Goal: Use online tool/utility

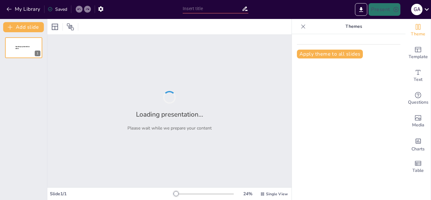
type input "Inteligencia Artificial y Sociedad: Un Viaje a Través de su Evolución y Efectos"
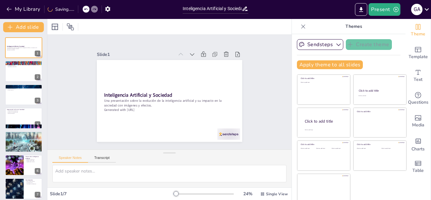
click at [23, 82] on div "Inteligencia Artificial y Sociedad Una presentación sobre la evolución de la in…" at bounding box center [23, 118] width 47 height 162
click at [23, 74] on div at bounding box center [24, 71] width 38 height 21
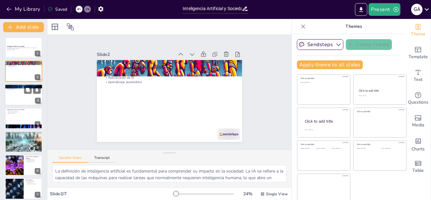
click at [15, 92] on div at bounding box center [24, 94] width 38 height 21
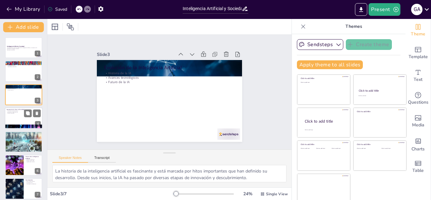
click at [13, 118] on div at bounding box center [24, 117] width 38 height 21
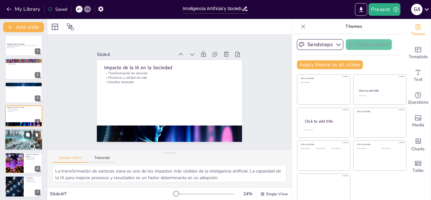
click at [16, 134] on div "Privacidad de datos Sesgo algorítmico Responsabilidad" at bounding box center [24, 133] width 34 height 3
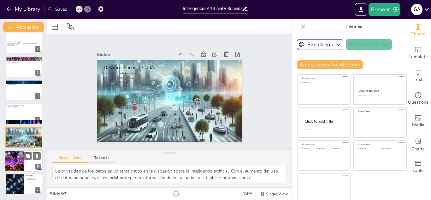
click at [14, 160] on div at bounding box center [14, 160] width 33 height 21
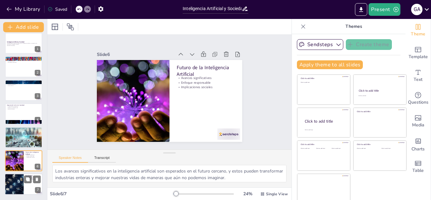
click at [9, 177] on div at bounding box center [14, 183] width 28 height 21
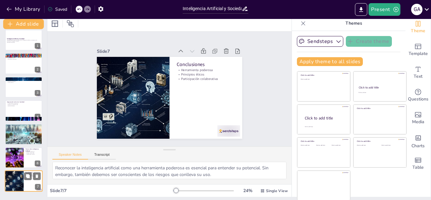
scroll to position [4, 0]
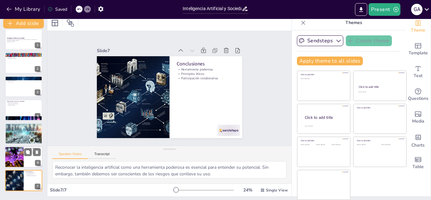
click at [15, 153] on div at bounding box center [14, 156] width 33 height 21
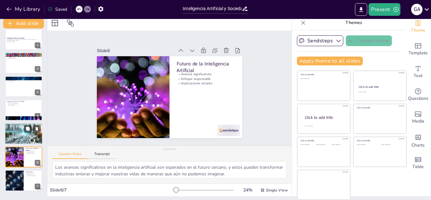
click at [18, 126] on p "Privacidad de datos" at bounding box center [24, 126] width 34 height 1
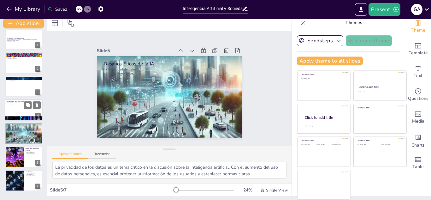
click at [16, 114] on div at bounding box center [24, 109] width 38 height 21
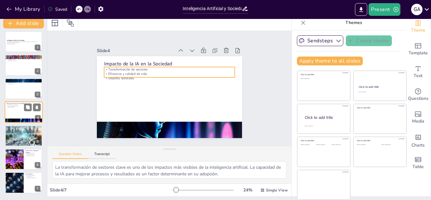
click at [20, 104] on p "Transformación de sectores" at bounding box center [24, 104] width 34 height 1
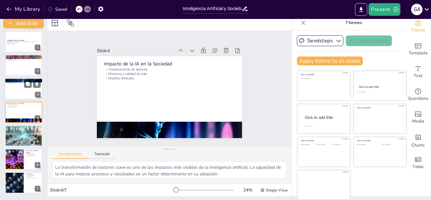
click at [18, 85] on div at bounding box center [24, 88] width 38 height 21
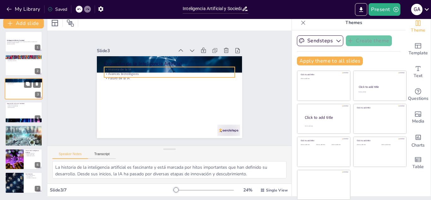
scroll to position [0, 0]
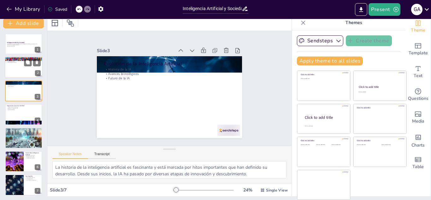
click at [22, 73] on div at bounding box center [24, 67] width 38 height 21
type textarea "La definición de inteligencia artificial es fundamental para comprender su impa…"
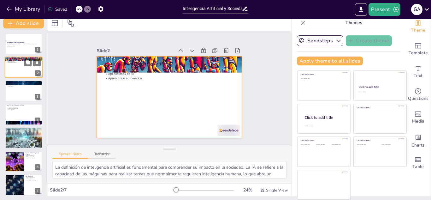
click at [20, 65] on div at bounding box center [24, 67] width 38 height 21
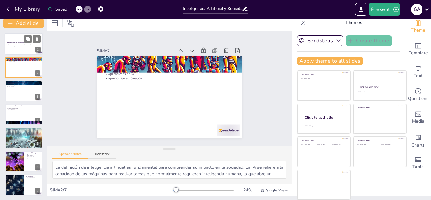
click at [19, 50] on div at bounding box center [24, 43] width 38 height 21
